Goal: Feedback & Contribution: Submit feedback/report problem

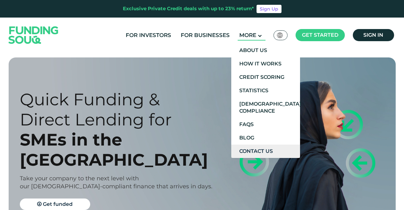
click at [262, 150] on link "Contact Us" at bounding box center [265, 151] width 69 height 13
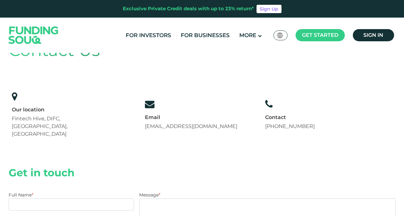
scroll to position [130, 0]
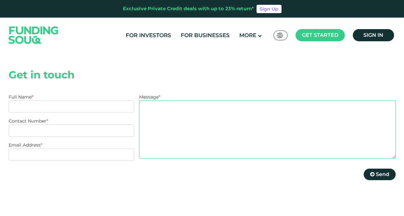
click at [217, 101] on textarea "Message *" at bounding box center [267, 129] width 256 height 58
drag, startPoint x: 217, startPoint y: 101, endPoint x: 218, endPoint y: 104, distance: 3.6
click at [218, 104] on textarea "Message *" at bounding box center [267, 129] width 256 height 58
paste textarea "Do you need personal loan? Loan for your home improvements, Mortgage loan, Debt…"
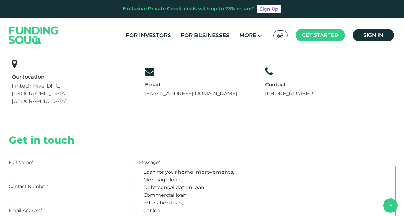
scroll to position [163, 0]
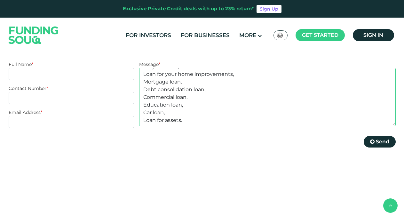
type textarea "Do you need personal loan? Loan for your home improvements, Mortgage loan, Debt…"
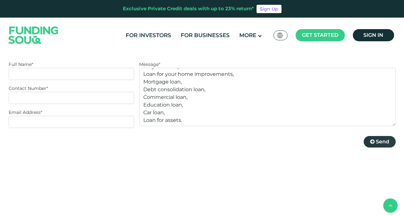
click at [382, 138] on span "Send" at bounding box center [382, 141] width 13 height 6
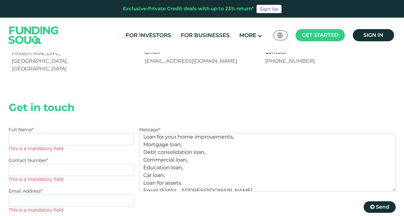
scroll to position [130, 0]
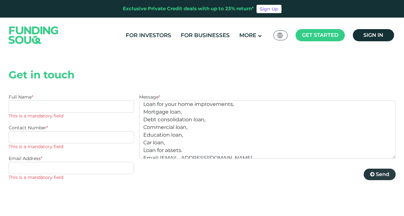
click at [381, 171] on span "Send" at bounding box center [382, 174] width 13 height 6
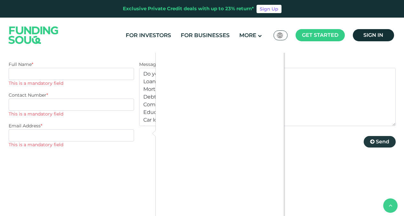
scroll to position [228, 0]
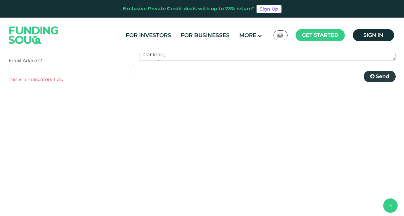
click at [382, 73] on span "Send" at bounding box center [382, 76] width 13 height 6
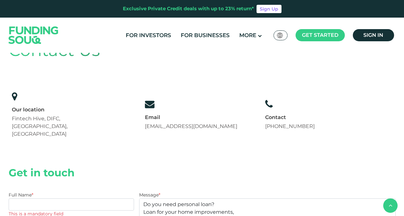
scroll to position [163, 0]
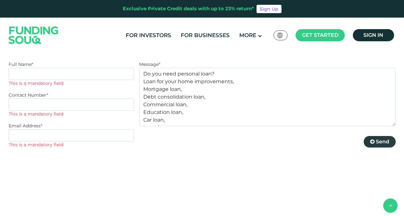
click at [379, 138] on span "Send" at bounding box center [382, 141] width 13 height 6
